Goal: Information Seeking & Learning: Learn about a topic

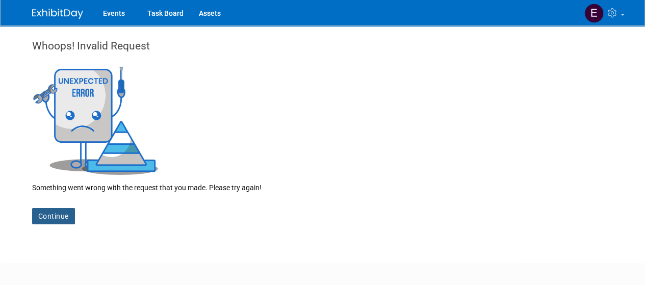
click at [65, 213] on link "Continue" at bounding box center [53, 216] width 43 height 16
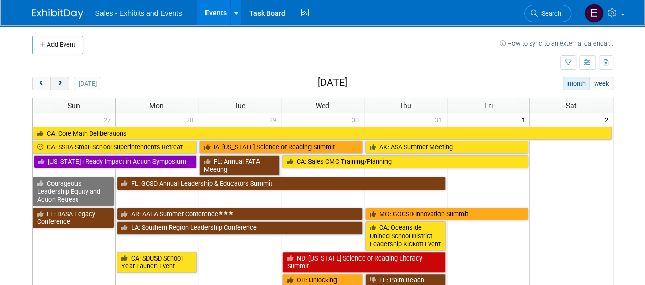
click at [64, 82] on button "next" at bounding box center [60, 83] width 19 height 13
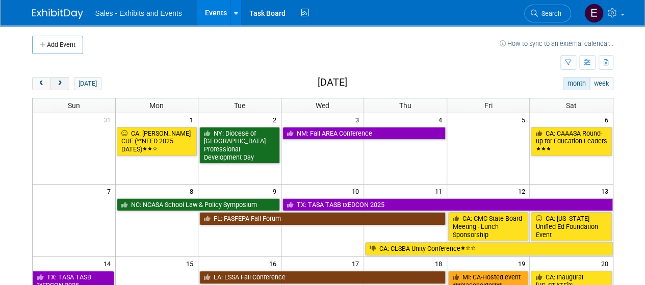
click at [64, 82] on button "next" at bounding box center [60, 83] width 19 height 13
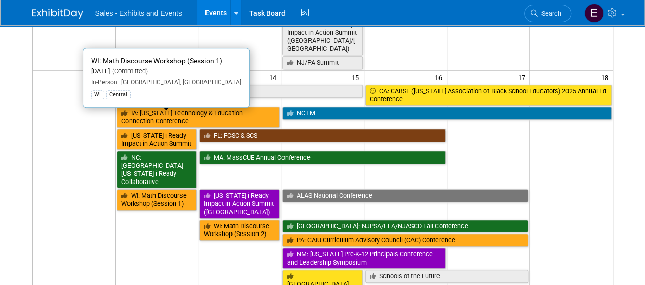
scroll to position [459, 0]
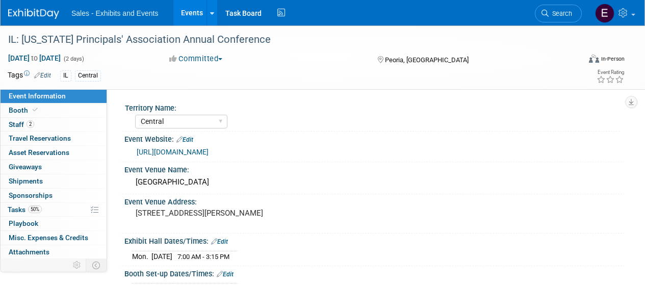
select select "Central"
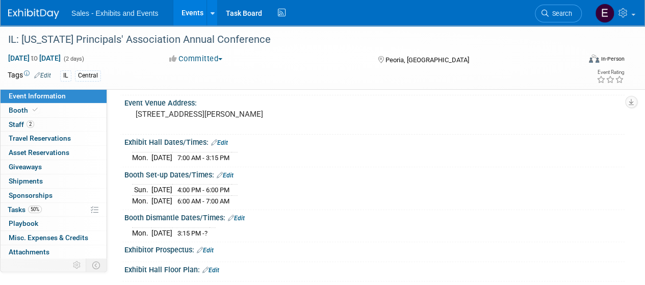
scroll to position [98, 0]
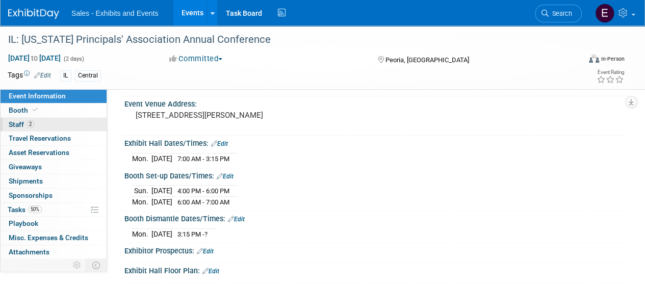
click at [13, 123] on span "Staff 2" at bounding box center [22, 124] width 26 height 8
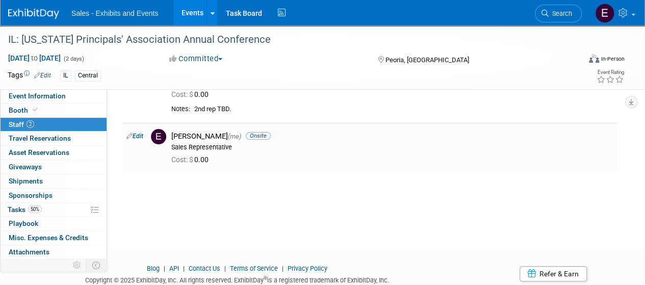
scroll to position [0, 0]
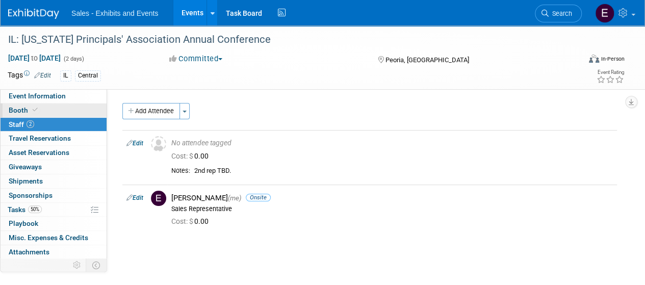
click at [22, 106] on span "Booth" at bounding box center [24, 110] width 31 height 8
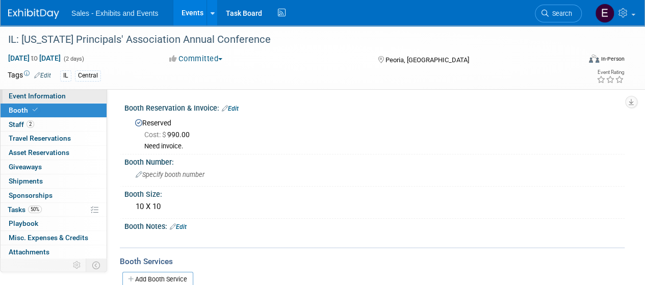
click at [24, 97] on span "Event Information" at bounding box center [37, 96] width 57 height 8
select select "Central"
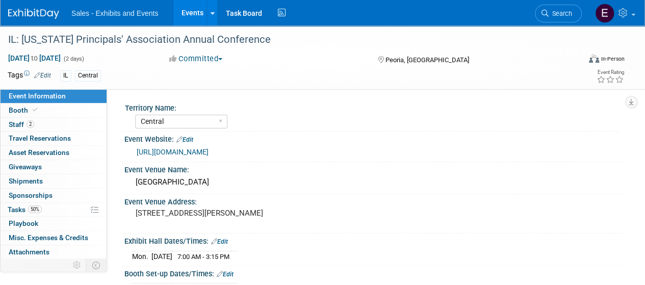
click at [209, 152] on link "https://ilprincipals.org/education-leaders-annual-conference/" at bounding box center [173, 152] width 72 height 8
